Goal: Communication & Community: Answer question/provide support

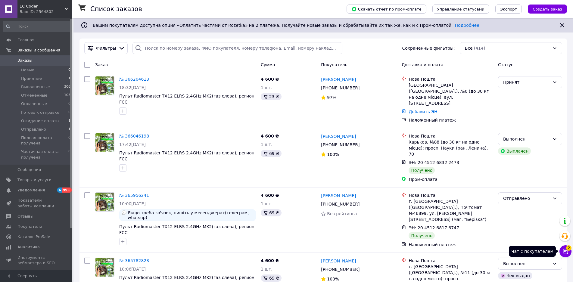
click at [566, 253] on icon at bounding box center [565, 251] width 5 height 5
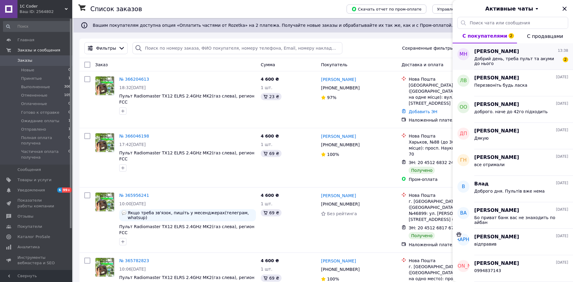
click at [518, 60] on span "Добрий день, треба пульт та акуми до нього" at bounding box center [516, 61] width 85 height 10
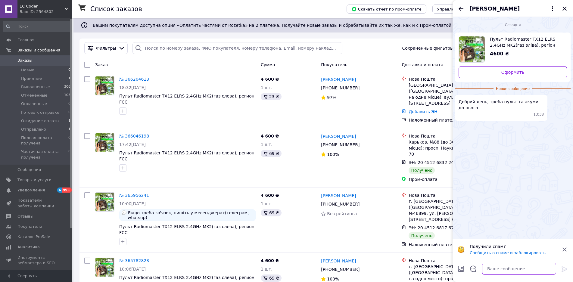
click at [516, 269] on textarea at bounding box center [519, 269] width 74 height 12
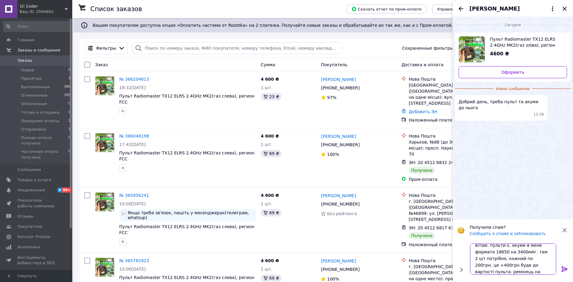
scroll to position [1, 0]
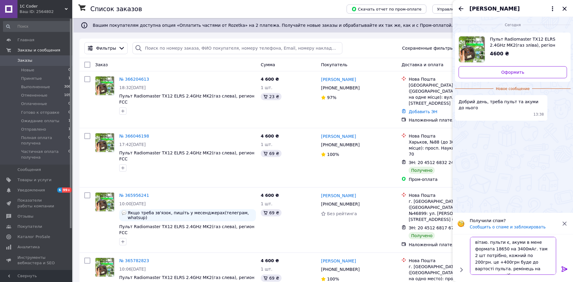
type textarea "вітаю. пульти є, акуми в мене формата 18650 на 3400мАг. там 2 шт потрібно, кожн…"
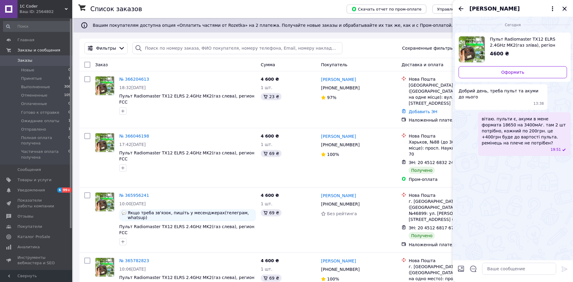
click at [564, 10] on icon "Закрыть" at bounding box center [564, 8] width 7 height 7
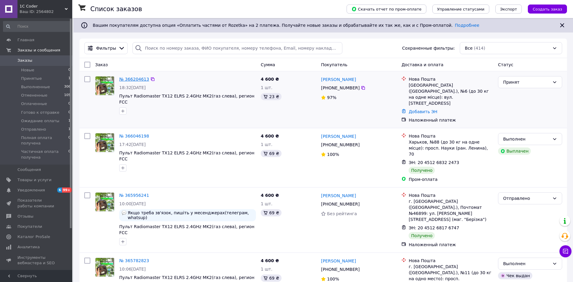
click at [131, 80] on link "№ 366204613" at bounding box center [134, 79] width 30 height 5
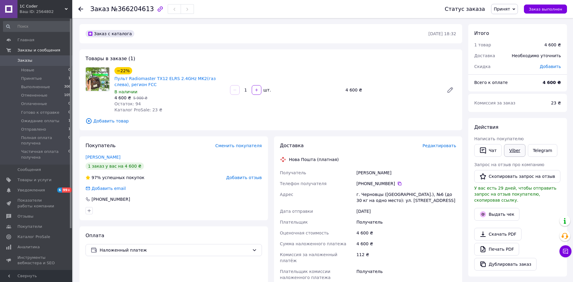
click at [512, 150] on link "Viber" at bounding box center [514, 150] width 21 height 13
click at [564, 250] on icon at bounding box center [565, 251] width 6 height 6
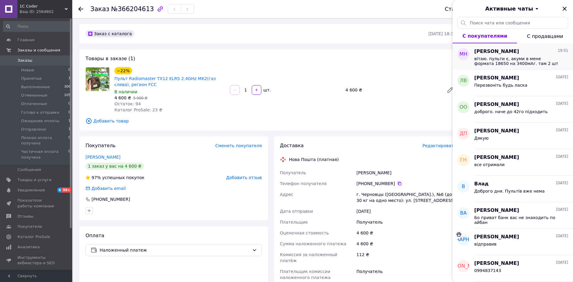
click at [525, 66] on span "вітаю. пульти є, акуми в мене формата 18650 на 3400мАг. там 2 шт потрібно, кожн…" at bounding box center [516, 61] width 85 height 10
